Goal: Transaction & Acquisition: Purchase product/service

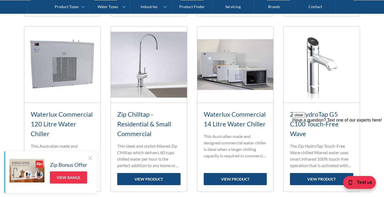
scroll to position [646, 0]
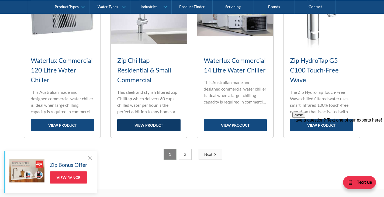
click at [149, 125] on link "view product" at bounding box center [148, 125] width 63 height 12
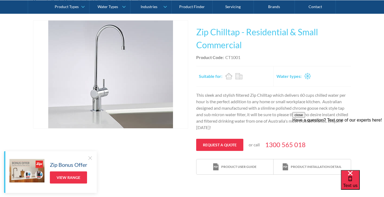
scroll to position [81, 0]
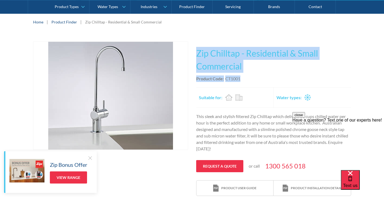
drag, startPoint x: 197, startPoint y: 53, endPoint x: 252, endPoint y: 78, distance: 60.1
click at [252, 78] on div "This tap design is included in our standard range tap options when you purchase…" at bounding box center [273, 118] width 155 height 155
click at [263, 66] on h1 "Zip Chilltap - Residential & Small Commercial" at bounding box center [273, 60] width 155 height 26
drag, startPoint x: 196, startPoint y: 52, endPoint x: 252, endPoint y: 81, distance: 62.6
click at [252, 81] on div "This tap design is included in our standard range tap options when you purchase…" at bounding box center [273, 118] width 155 height 155
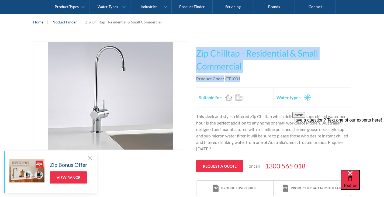
copy div "Zip Chilltap - Residential & Small Commercial No items found. Zip Touch Free To…"
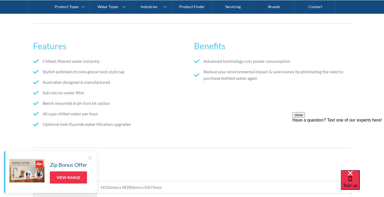
scroll to position [296, 0]
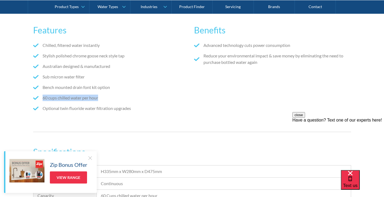
drag, startPoint x: 98, startPoint y: 98, endPoint x: 43, endPoint y: 98, distance: 54.7
click at [43, 98] on li "60 cups chilled water per hour" at bounding box center [111, 98] width 157 height 6
copy li "60 cups chilled water per hour"
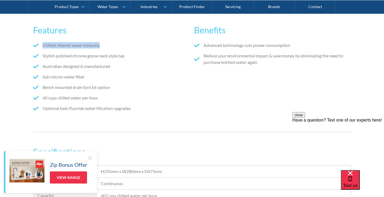
drag, startPoint x: 100, startPoint y: 45, endPoint x: 43, endPoint y: 43, distance: 57.7
click at [43, 43] on li "Chilled, filtered water instantly" at bounding box center [111, 45] width 157 height 6
copy li "Chilled, filtered water instantly"
